Goal: Find contact information: Find contact information

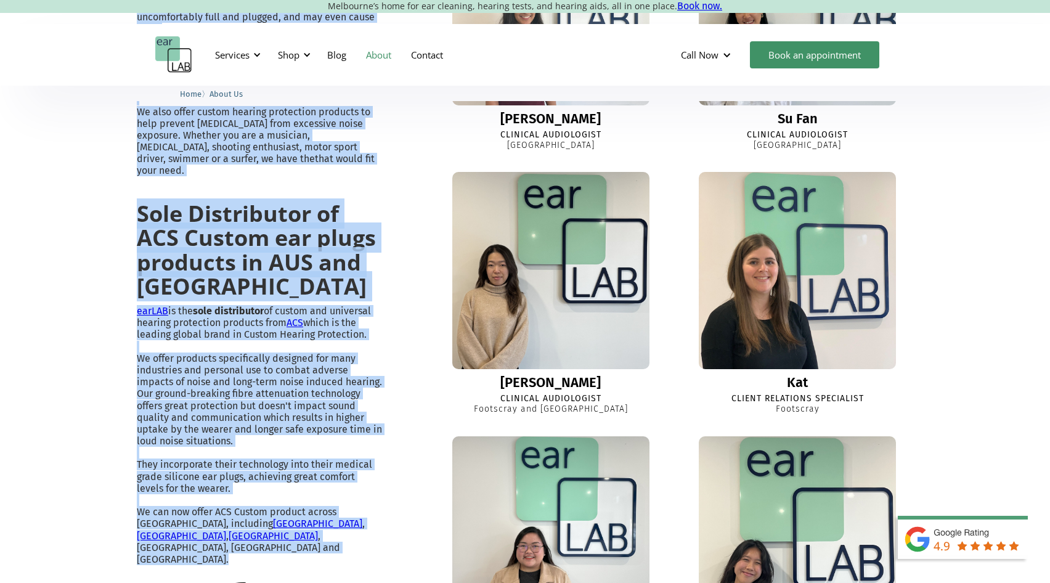
scroll to position [860, 0]
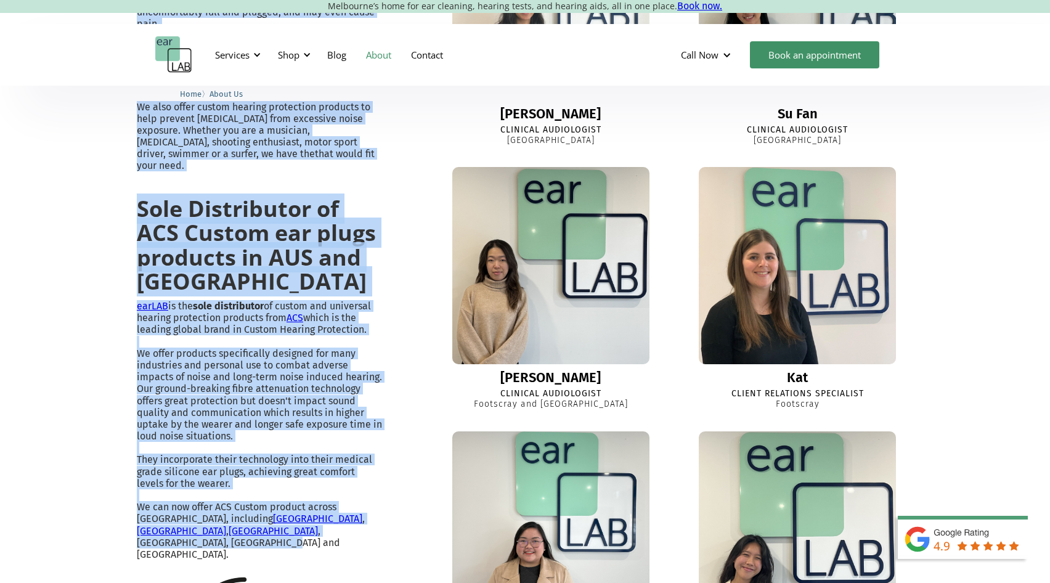
drag, startPoint x: 134, startPoint y: 179, endPoint x: 348, endPoint y: 520, distance: 402.9
click at [348, 520] on div "Ear wax removal and custom earplugs in Melbourne’s east and west "earLAB exists…" at bounding box center [525, 154] width 1050 height 1348
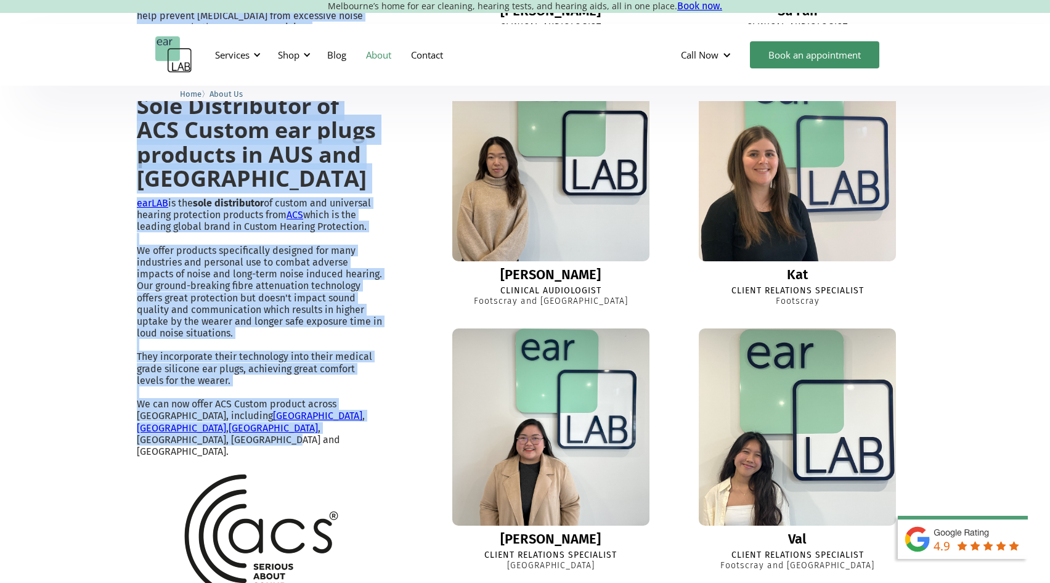
scroll to position [940, 0]
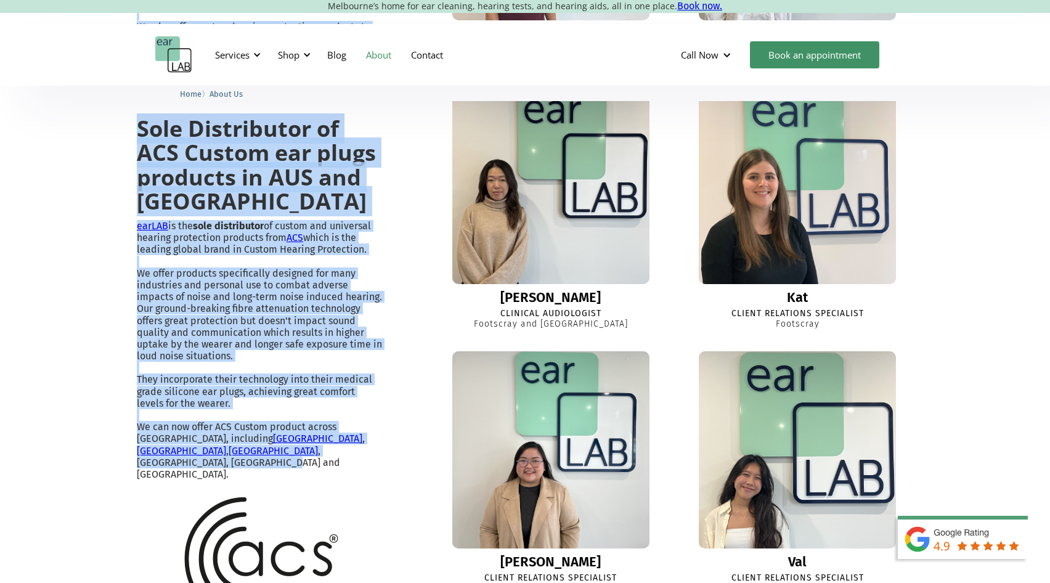
copy div ""earLAB exists to reduce the cost of hearing loss for individuals by delaying i…"
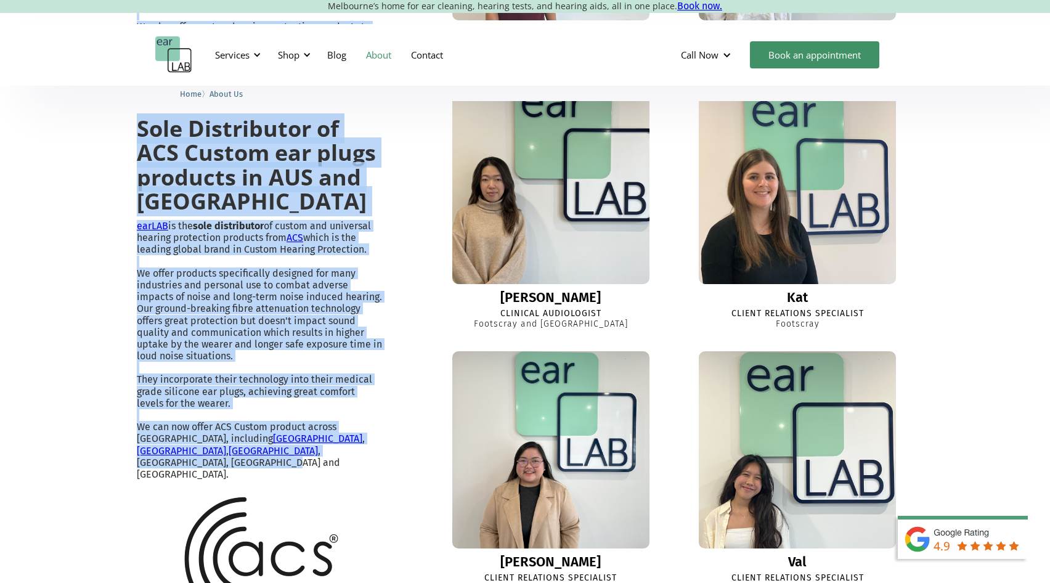
click at [323, 329] on p "earLAB is the sole distributor of custom and universal hearing protection produ…" at bounding box center [260, 350] width 246 height 260
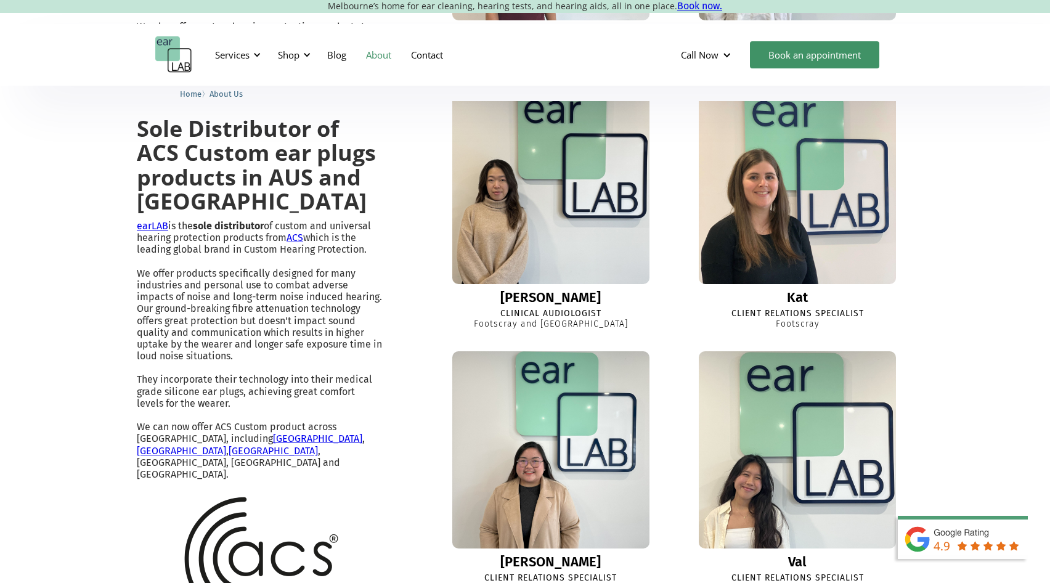
click at [297, 335] on p "earLAB is the sole distributor of custom and universal hearing protection produ…" at bounding box center [260, 350] width 246 height 260
click at [325, 302] on p "earLAB is the sole distributor of custom and universal hearing protection produ…" at bounding box center [260, 350] width 246 height 260
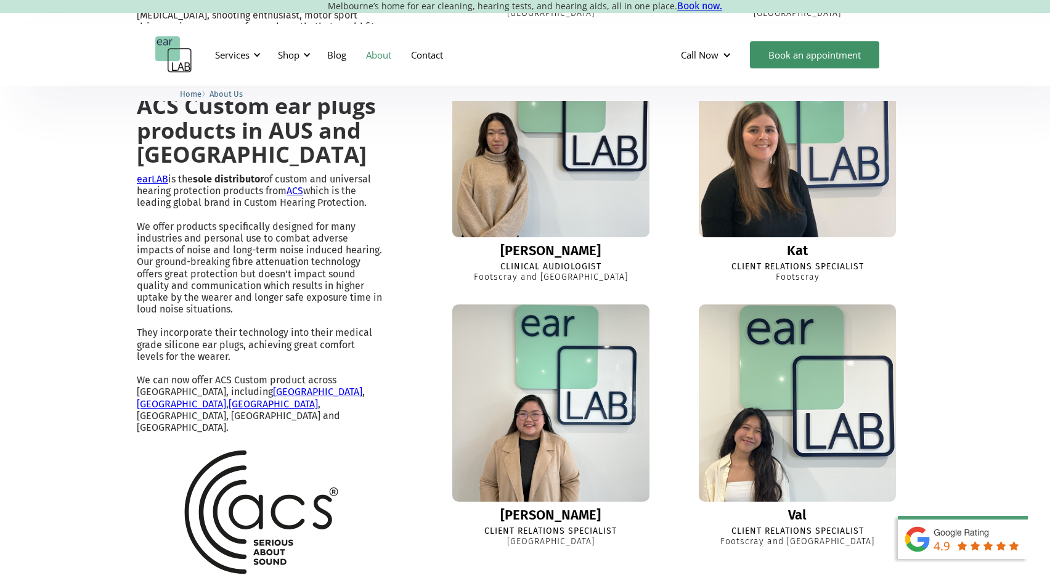
scroll to position [971, 0]
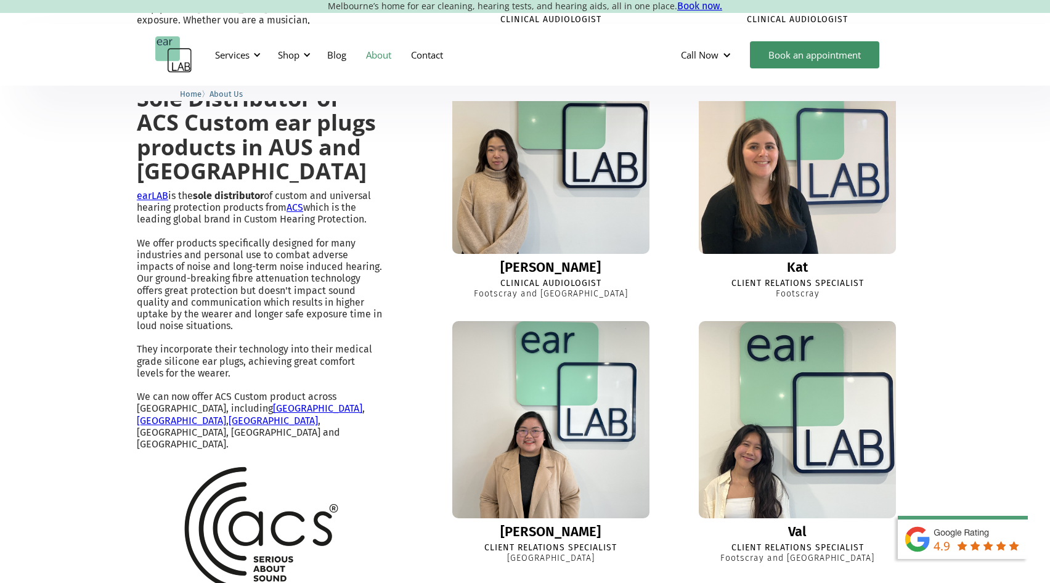
click at [373, 228] on p "earLAB is the sole distributor of custom and universal hearing protection produ…" at bounding box center [260, 320] width 246 height 260
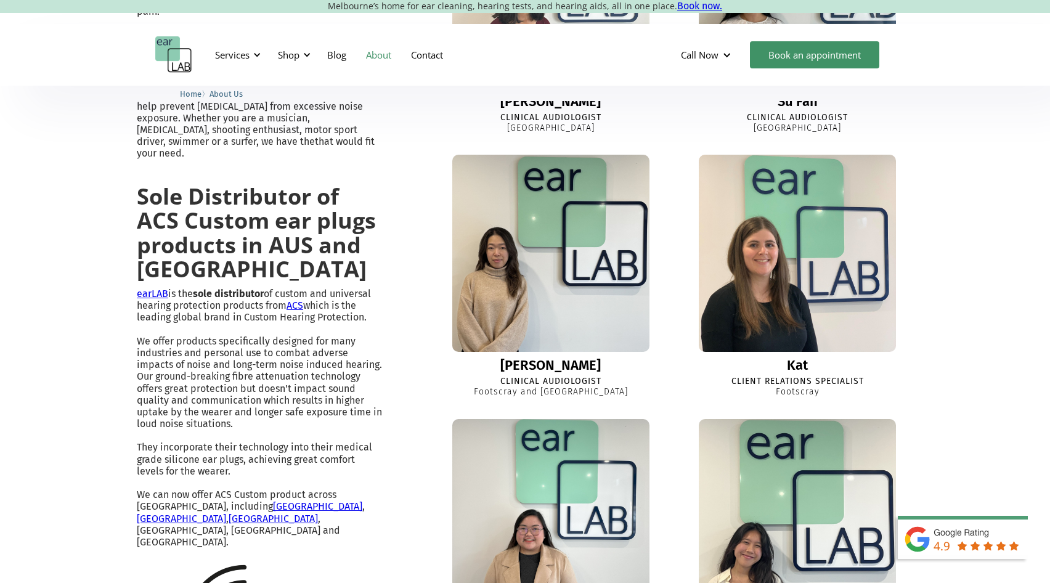
scroll to position [876, 0]
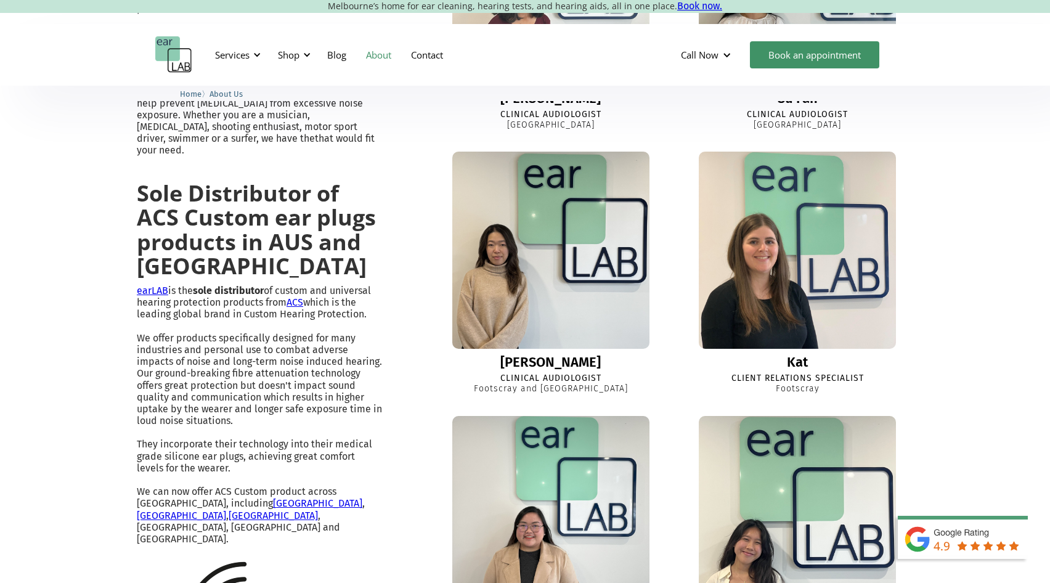
click at [362, 349] on p "earLAB is the sole distributor of custom and universal hearing protection produ…" at bounding box center [260, 415] width 246 height 260
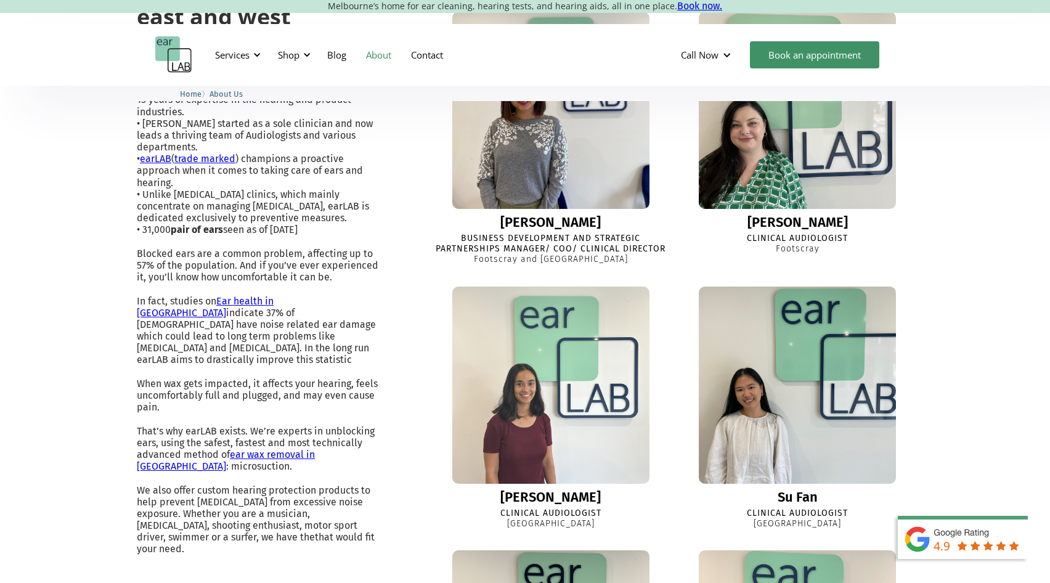
scroll to position [478, 0]
